Goal: Task Accomplishment & Management: Manage account settings

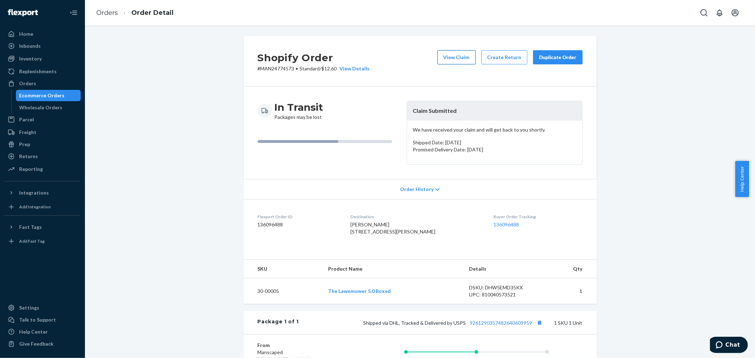
click at [445, 56] on button "View Claim" at bounding box center [457, 57] width 38 height 14
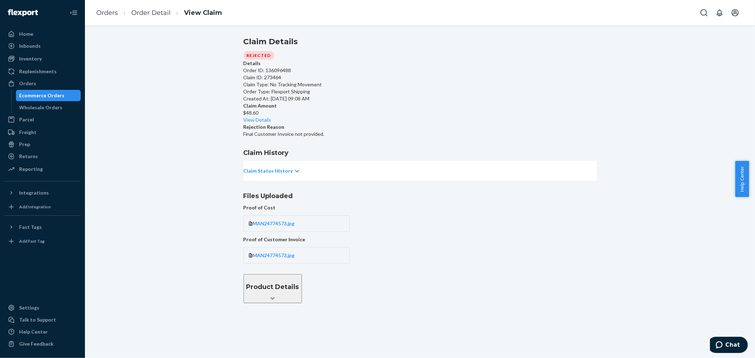
click at [293, 175] on p "Claim Status History" at bounding box center [269, 170] width 50 height 7
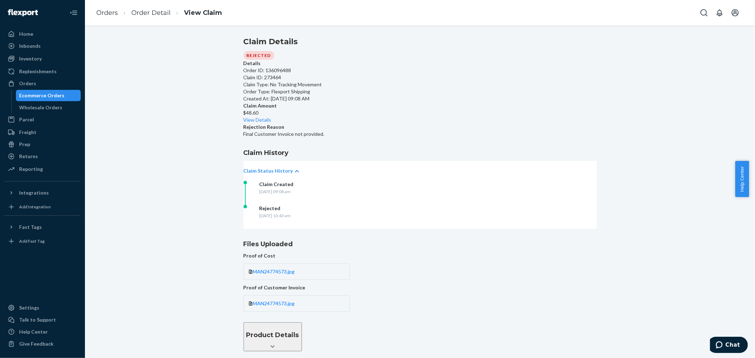
drag, startPoint x: 289, startPoint y: 228, endPoint x: 381, endPoint y: 229, distance: 92.4
click at [381, 229] on div "Rejected Monday, September 22, 2025 at 10:43 am" at bounding box center [315, 217] width 142 height 24
click at [272, 117] on link "View Details" at bounding box center [258, 120] width 28 height 6
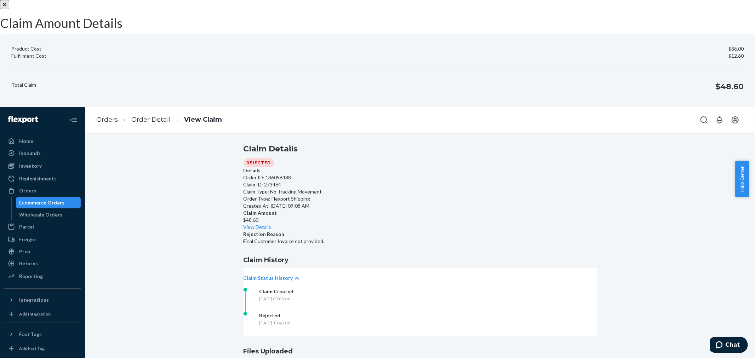
click at [6, 7] on icon "Close" at bounding box center [5, 4] width 4 height 5
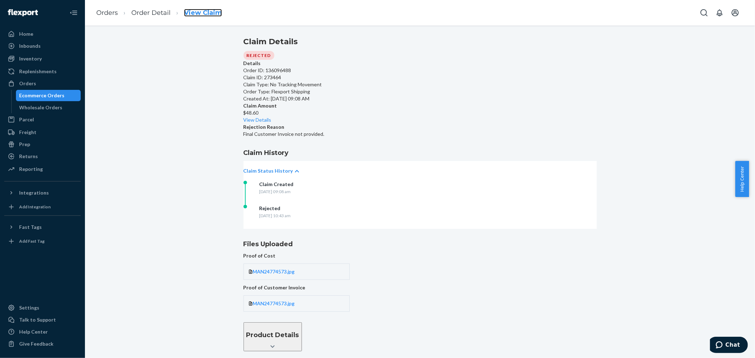
click at [193, 15] on link "View Claim" at bounding box center [203, 13] width 38 height 8
click at [299, 331] on div "Product Details" at bounding box center [272, 335] width 53 height 9
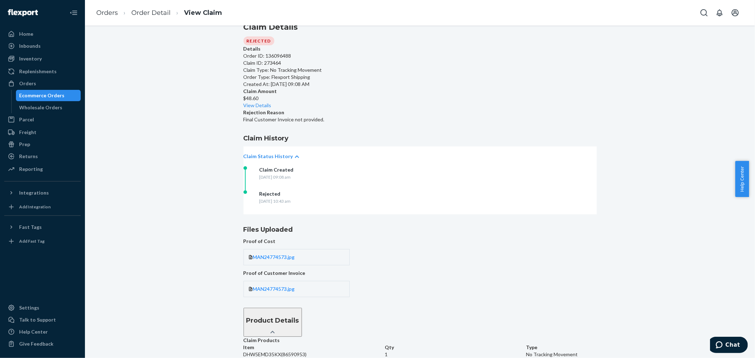
scroll to position [0, 0]
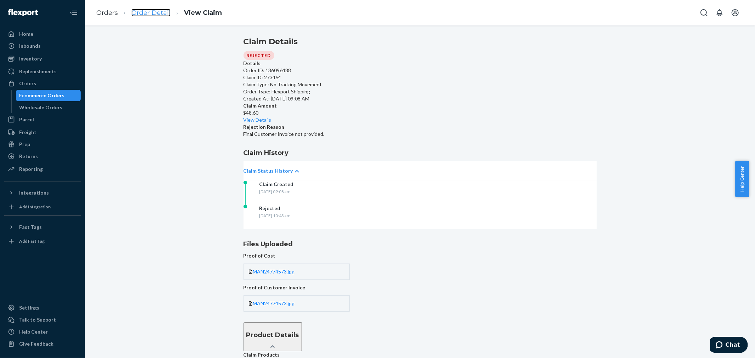
click at [163, 12] on link "Order Detail" at bounding box center [150, 13] width 39 height 8
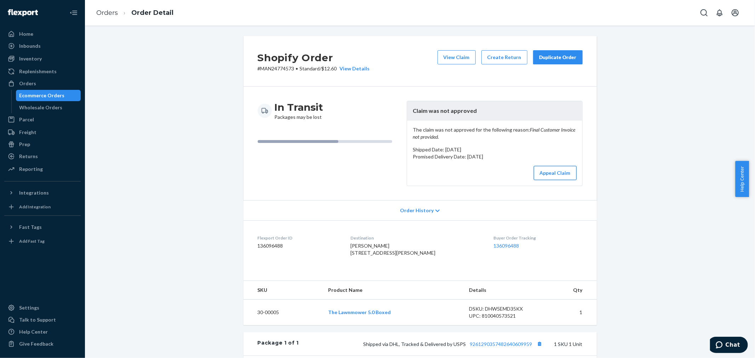
click at [564, 178] on button "Appeal Claim" at bounding box center [555, 173] width 43 height 14
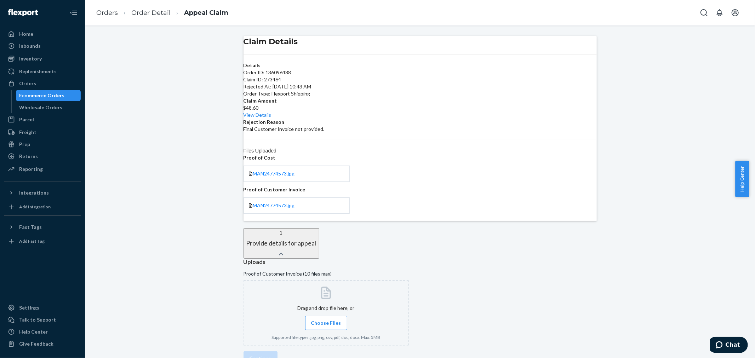
click at [341, 320] on span "Choose Files" at bounding box center [326, 323] width 30 height 7
click at [326, 319] on input "Choose Files" at bounding box center [326, 323] width 0 height 8
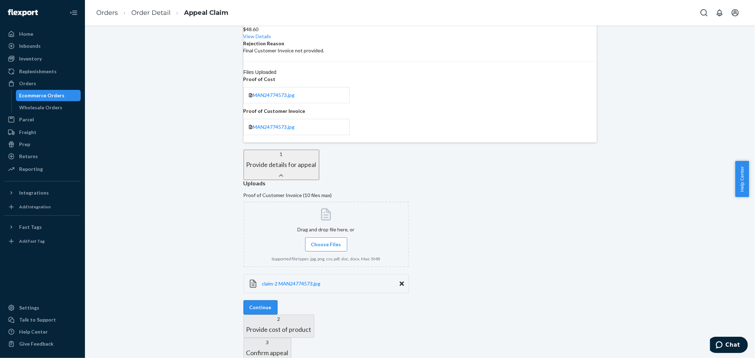
click at [292, 285] on div "Uploads Proof of Customer Invoice (10 files max) Drag and drop file here, or Ch…" at bounding box center [420, 247] width 353 height 135
click at [278, 301] on button "Continue" at bounding box center [261, 308] width 34 height 14
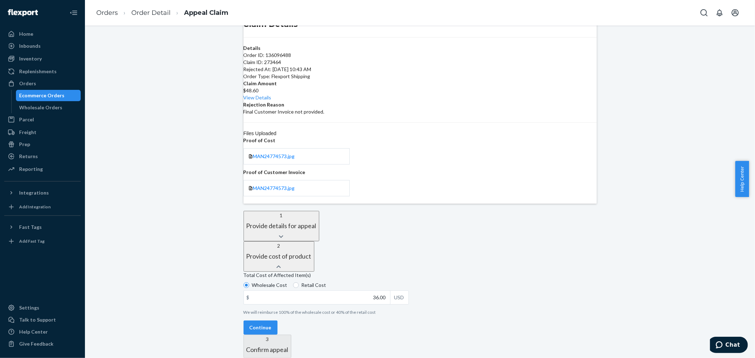
scroll to position [8, 0]
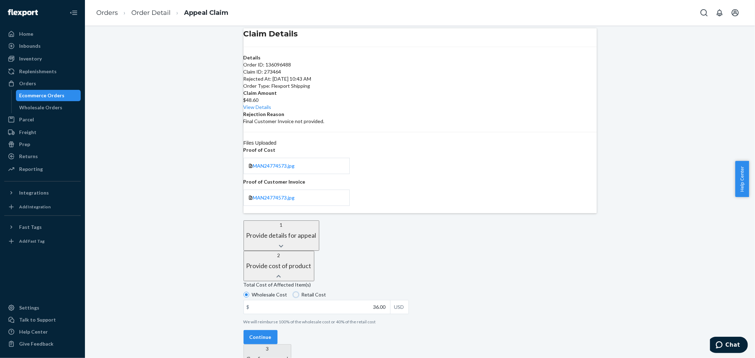
drag, startPoint x: 320, startPoint y: 262, endPoint x: 336, endPoint y: 280, distance: 23.6
click at [299, 292] on input "Retail Cost" at bounding box center [296, 295] width 6 height 6
radio input "true"
radio input "false"
drag, startPoint x: 375, startPoint y: 277, endPoint x: 416, endPoint y: 274, distance: 40.4
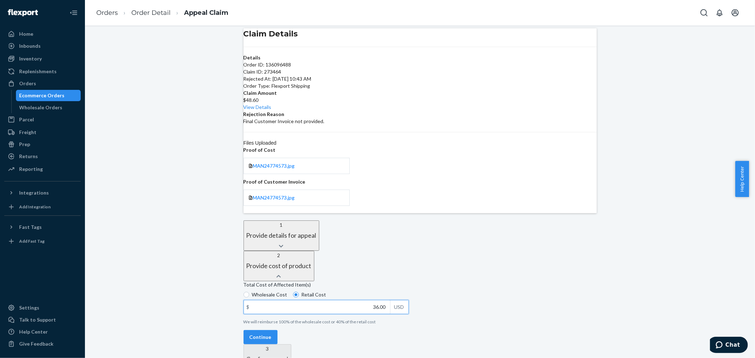
click at [416, 282] on div "Total Cost of Affected Item(s) Wholesale Cost Retail Cost $ 36.00 USD We will r…" at bounding box center [420, 306] width 353 height 49
type input "90.00"
click at [278, 330] on button "Continue" at bounding box center [261, 337] width 34 height 14
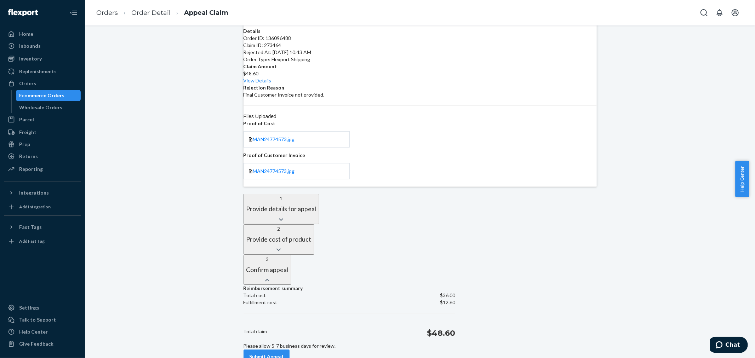
scroll to position [59, 0]
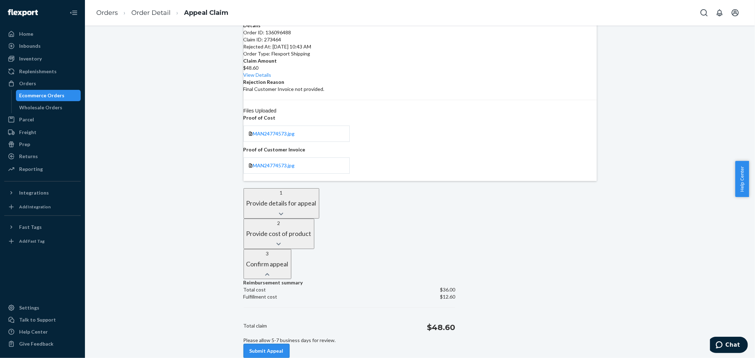
click at [289, 344] on button "Submit Appeal" at bounding box center [267, 351] width 46 height 14
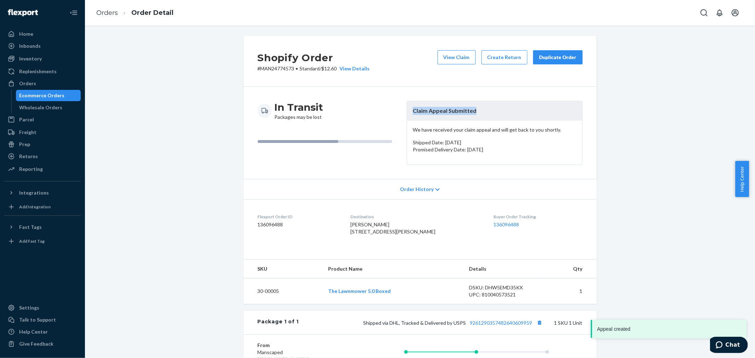
drag, startPoint x: 408, startPoint y: 111, endPoint x: 499, endPoint y: 115, distance: 90.8
click at [499, 115] on header "Claim Appeal Submitted" at bounding box center [494, 110] width 175 height 19
click at [650, 222] on div "Shopify Order # MAN24774573 • Standard / $12.60 View Details View Claim Create …" at bounding box center [420, 253] width 660 height 435
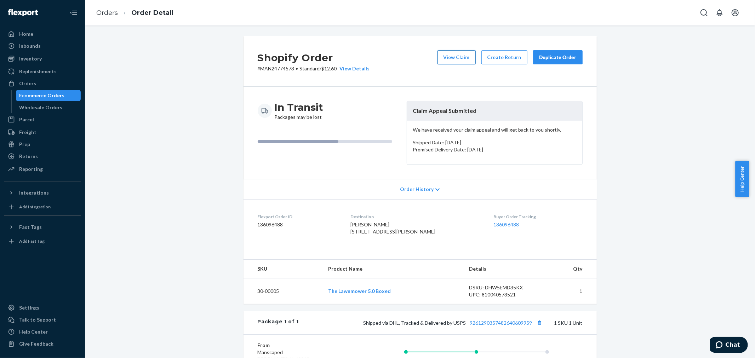
click at [443, 59] on button "View Claim" at bounding box center [457, 57] width 38 height 14
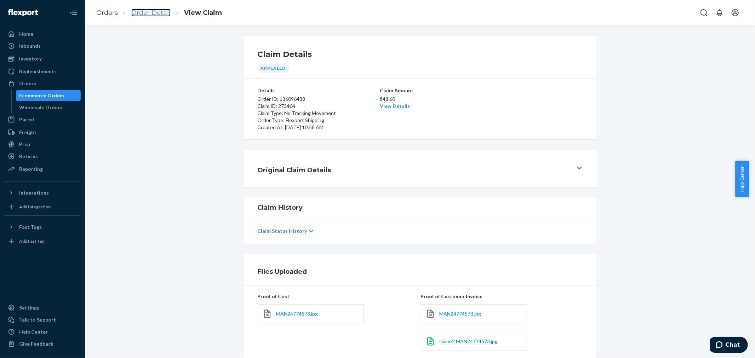
click at [153, 11] on link "Order Detail" at bounding box center [150, 13] width 39 height 8
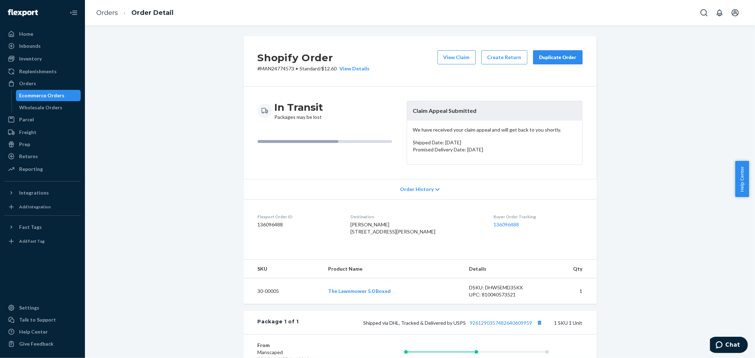
click at [278, 68] on p "# MAN24774573 • Standard / $12.60 View Details" at bounding box center [314, 68] width 112 height 7
copy p "MAN24774573"
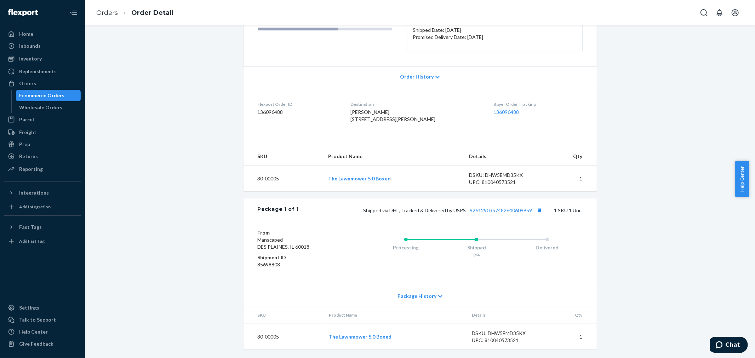
scroll to position [134, 0]
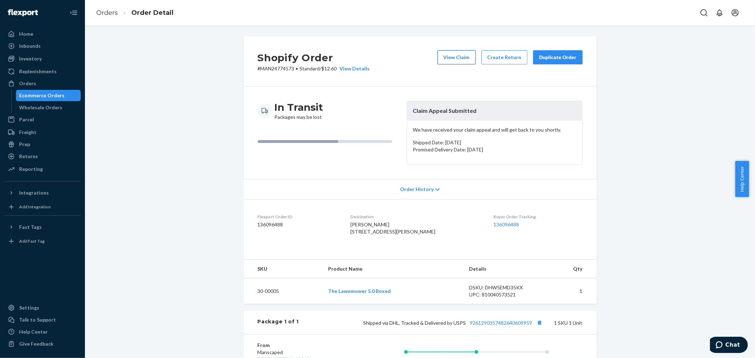
click at [462, 58] on button "View Claim" at bounding box center [457, 57] width 38 height 14
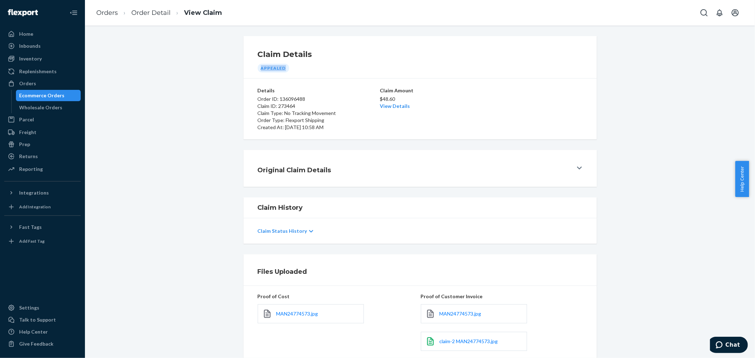
drag, startPoint x: 258, startPoint y: 69, endPoint x: 302, endPoint y: 82, distance: 46.2
click at [302, 69] on div "Claim Details Appealed" at bounding box center [420, 61] width 325 height 24
click at [154, 13] on link "Order Detail" at bounding box center [150, 13] width 39 height 8
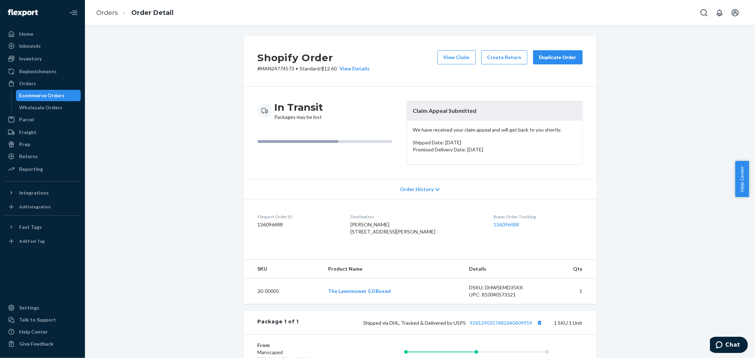
click at [273, 67] on p "# MAN24774573 • Standard / $12.60 View Details" at bounding box center [314, 68] width 112 height 7
copy p "MAN24774573"
